Goal: Task Accomplishment & Management: Use online tool/utility

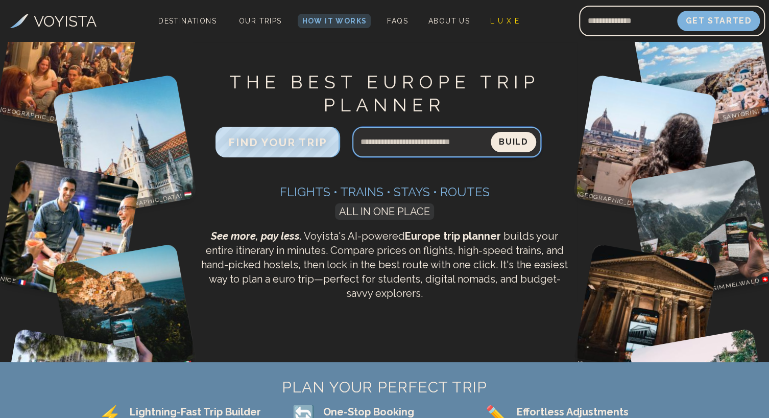
click at [406, 147] on input "Search query" at bounding box center [421, 142] width 138 height 25
click at [394, 144] on input "**********" at bounding box center [421, 142] width 139 height 25
type input "**********"
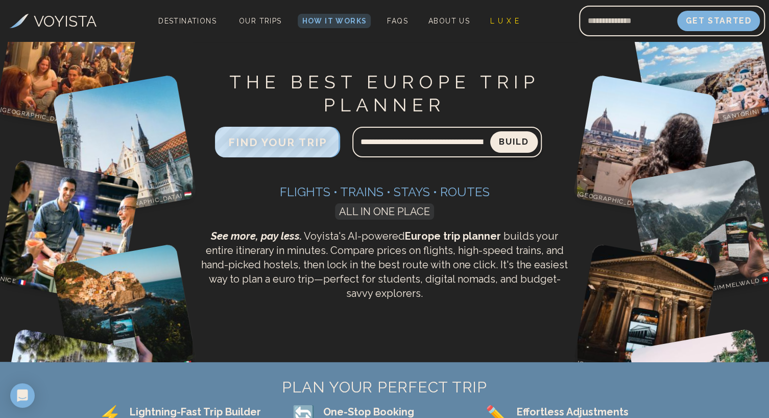
click at [519, 136] on button "Build" at bounding box center [513, 141] width 47 height 21
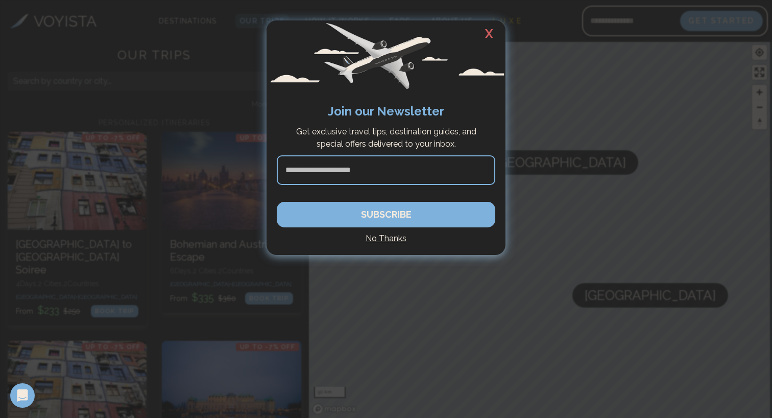
click at [489, 33] on h2 "X" at bounding box center [489, 33] width 33 height 27
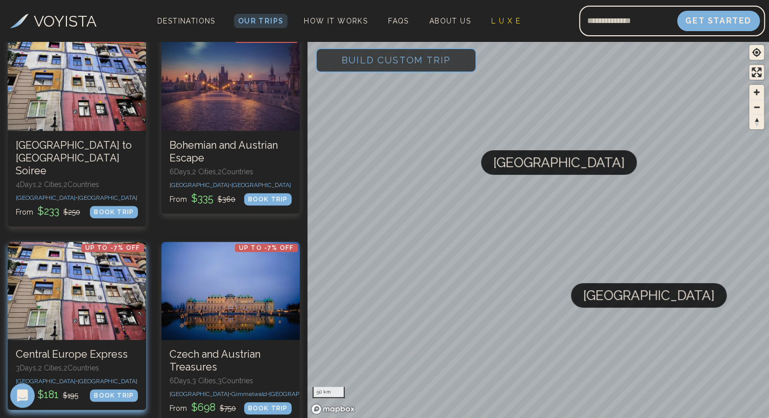
scroll to position [71, 0]
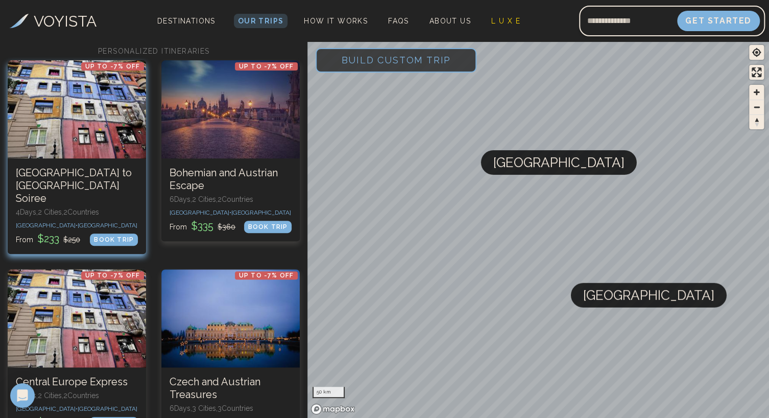
click at [75, 126] on div at bounding box center [77, 109] width 138 height 98
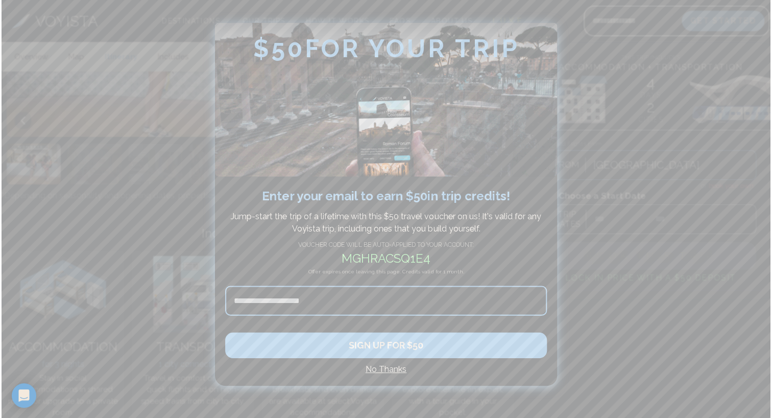
scroll to position [1600, 0]
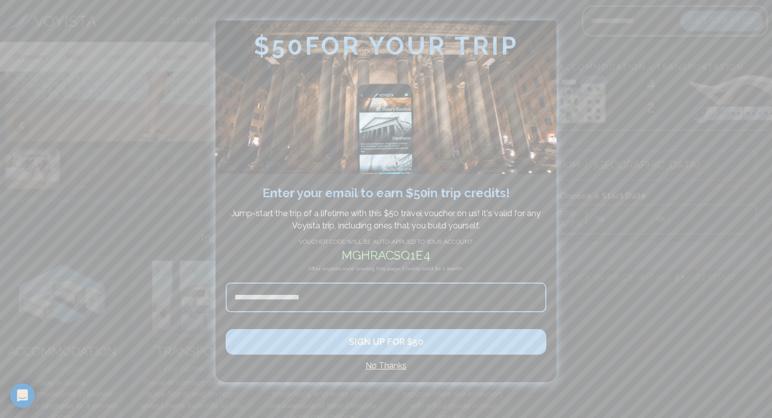
click at [385, 365] on h4 "No Thanks" at bounding box center [386, 365] width 321 height 12
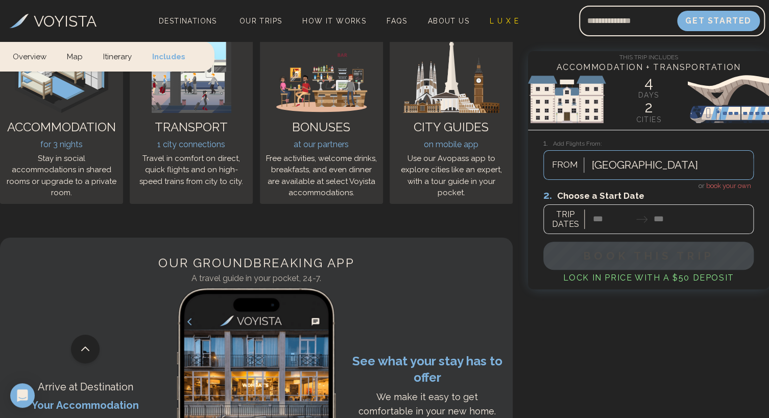
scroll to position [1846, 0]
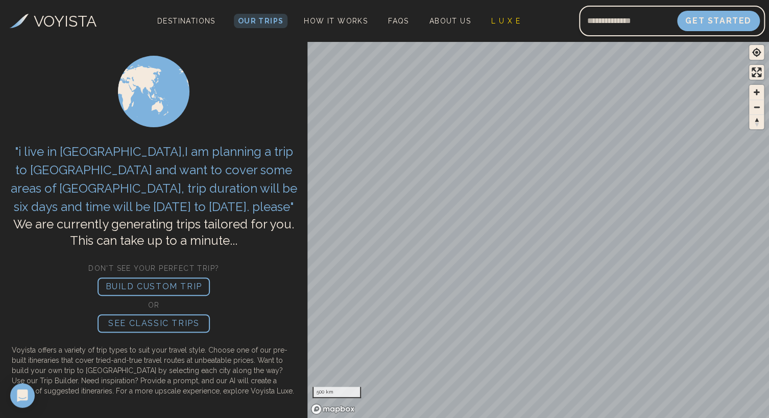
scroll to position [71, 0]
